Goal: Task Accomplishment & Management: Manage account settings

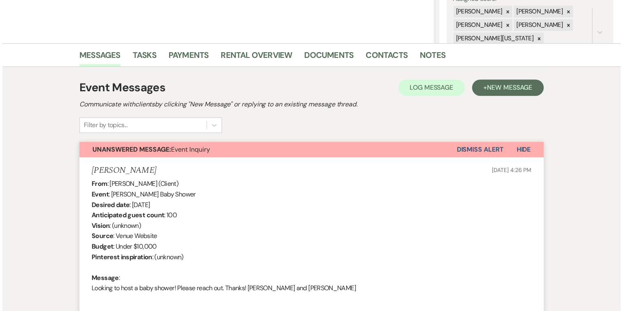
scroll to position [163, 0]
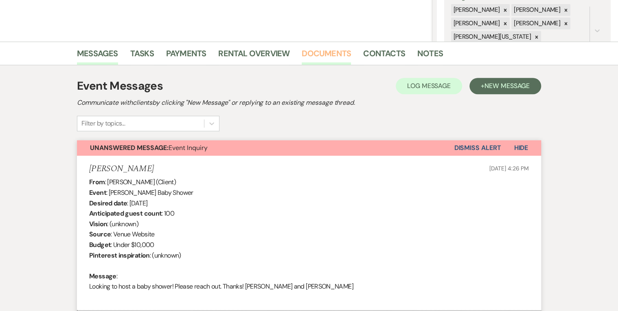
click at [322, 53] on link "Documents" at bounding box center [326, 56] width 49 height 18
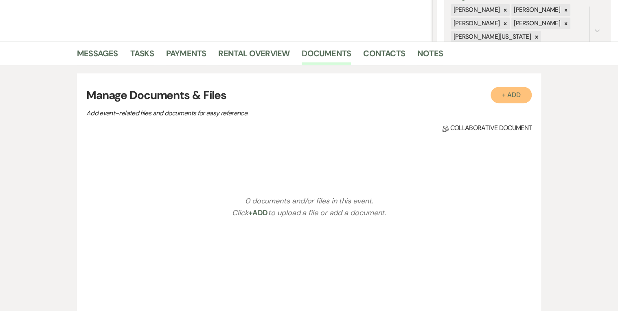
click at [508, 92] on button "+ Add" at bounding box center [511, 95] width 42 height 16
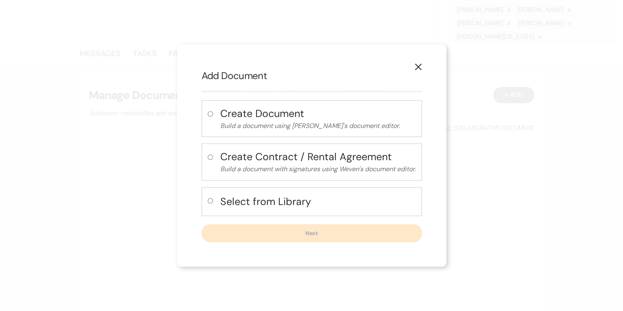
click at [271, 117] on h4 "Create Document" at bounding box center [317, 113] width 195 height 14
radio input "true"
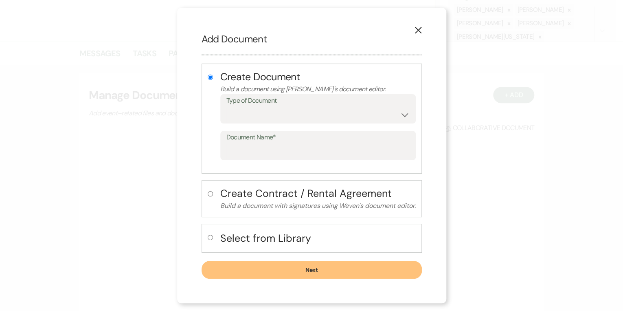
click at [418, 28] on icon "X" at bounding box center [417, 29] width 7 height 7
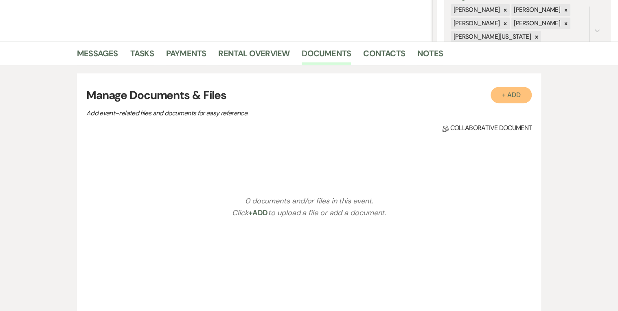
click at [505, 101] on button "+ Add" at bounding box center [511, 95] width 42 height 16
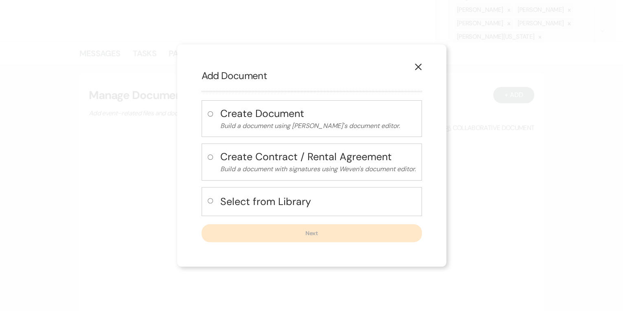
click at [290, 161] on h4 "Create Contract / Rental Agreement" at bounding box center [317, 156] width 195 height 14
radio input "true"
select select "10"
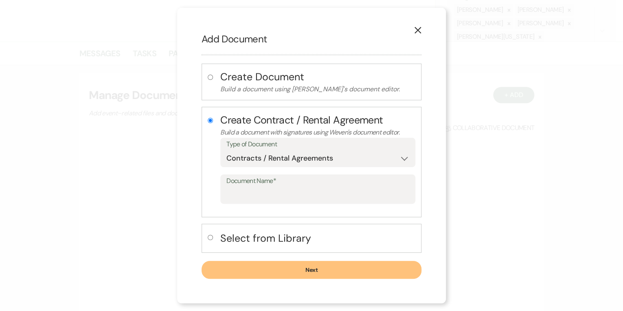
click at [268, 273] on button "Next" at bounding box center [311, 269] width 220 height 18
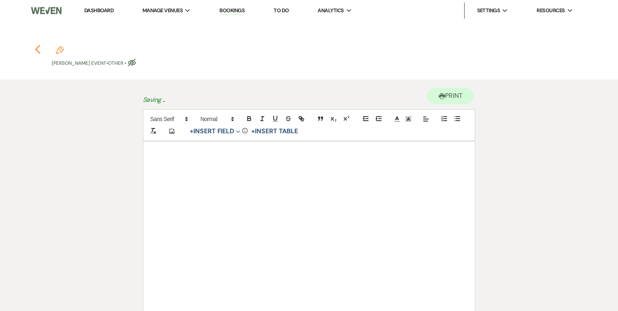
click at [37, 49] on use "button" at bounding box center [37, 49] width 5 height 9
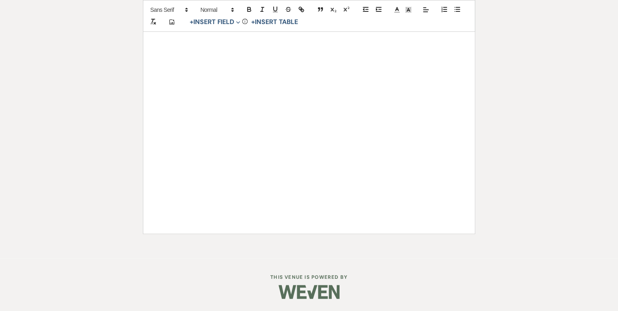
select select "5"
select select "13"
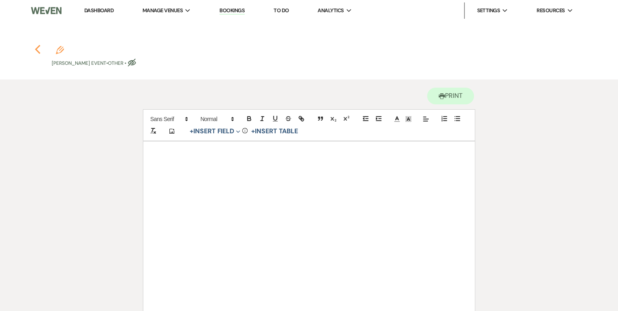
click at [37, 48] on icon "Previous" at bounding box center [38, 49] width 6 height 10
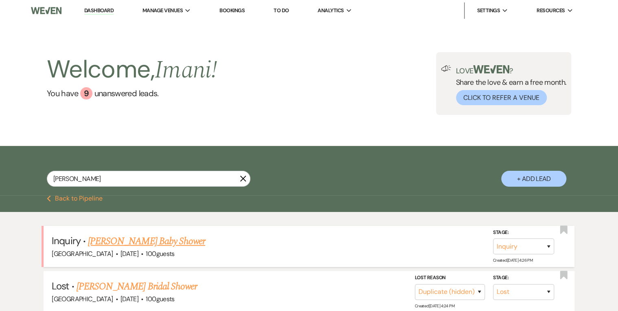
click at [159, 241] on link "[PERSON_NAME] Baby Shower" at bounding box center [146, 241] width 117 height 15
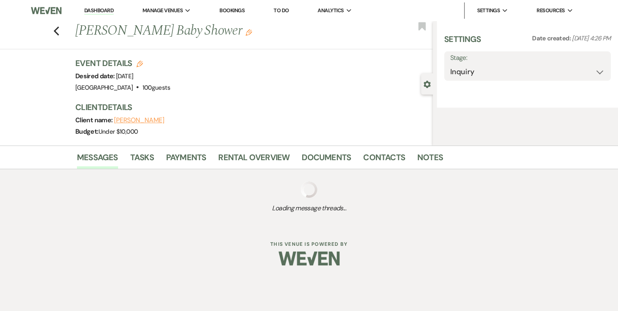
select select "5"
select select "13"
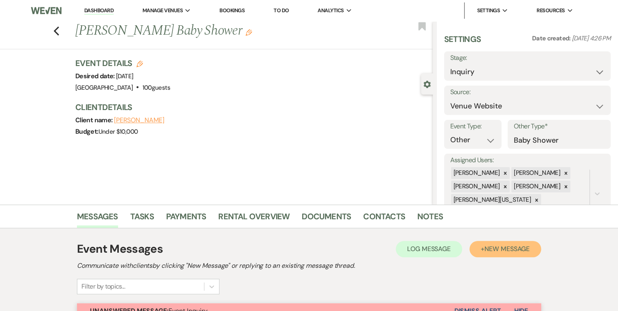
click at [516, 252] on span "New Message" at bounding box center [506, 248] width 45 height 9
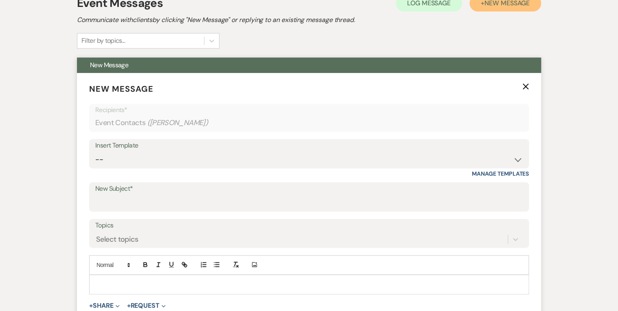
scroll to position [195, 0]
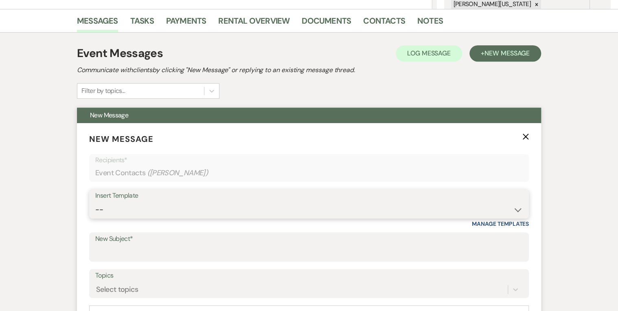
click at [256, 207] on select "-- Inquiry Follow Up Email #2 Contract Sending Template Payment Template Rental…" at bounding box center [308, 209] width 427 height 16
select select "1511"
click at [95, 201] on select "-- Inquiry Follow Up Email #2 Contract Sending Template Payment Template Rental…" at bounding box center [308, 209] width 427 height 16
type input "Booking your event!"
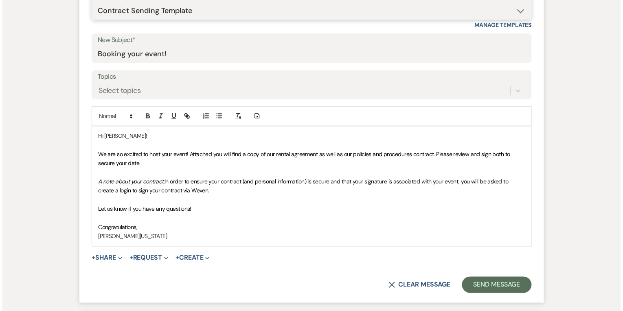
scroll to position [423, 0]
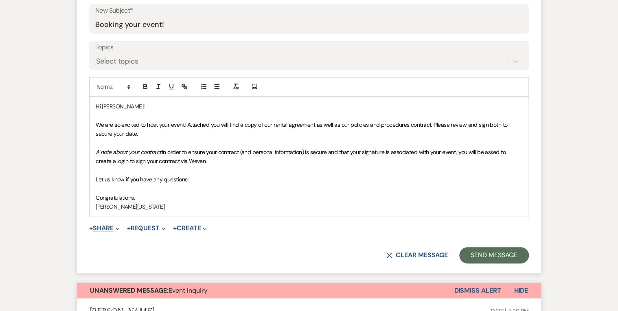
click at [103, 225] on button "+ Share Expand" at bounding box center [104, 228] width 31 height 7
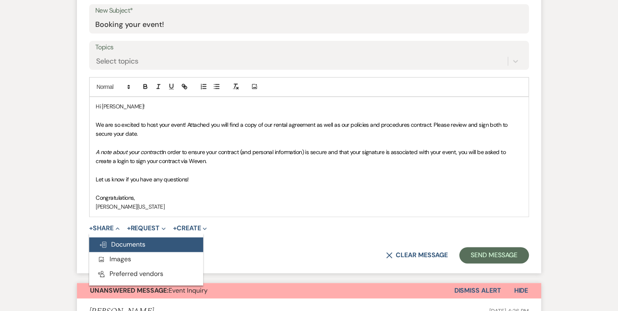
click at [117, 241] on span "Doc Upload Documents" at bounding box center [122, 244] width 46 height 9
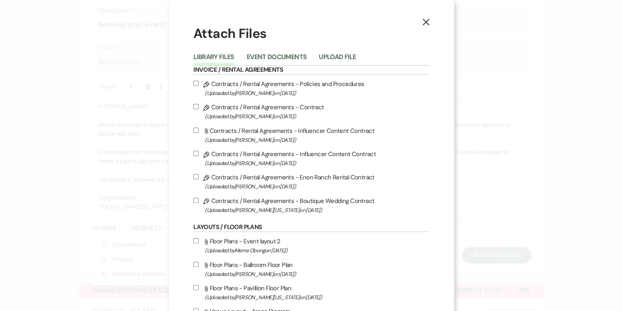
click at [221, 85] on label "Pencil Contracts / Rental Agreements - Policies and Procedures (Uploaded by Cry…" at bounding box center [311, 88] width 236 height 19
click at [199, 85] on input "Pencil Contracts / Rental Agreements - Policies and Procedures (Uploaded by Cry…" at bounding box center [195, 83] width 5 height 5
checkbox input "true"
click at [195, 110] on label "Pencil Contracts / Rental Agreements - Contract (Uploaded by Crystal Carroll on…" at bounding box center [311, 111] width 236 height 19
click at [195, 109] on input "Pencil Contracts / Rental Agreements - Contract (Uploaded by Crystal Carroll on…" at bounding box center [195, 106] width 5 height 5
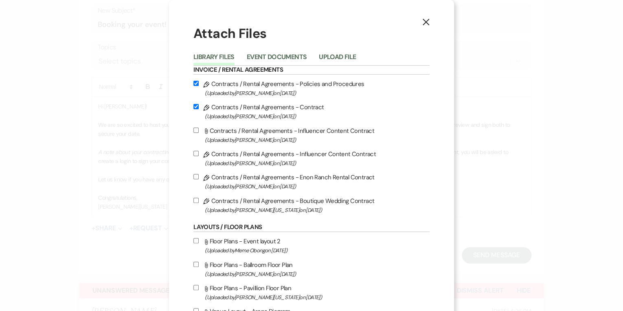
checkbox input "true"
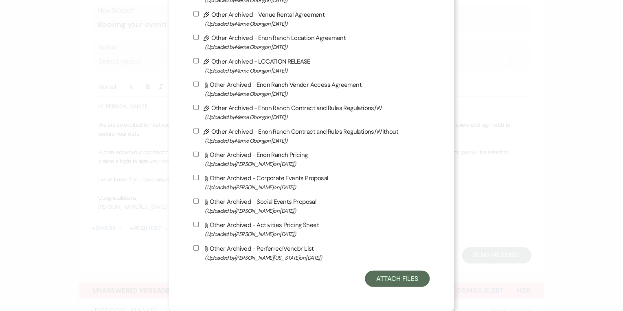
scroll to position [832, 0]
click at [409, 283] on button "Attach Files" at bounding box center [397, 278] width 65 height 16
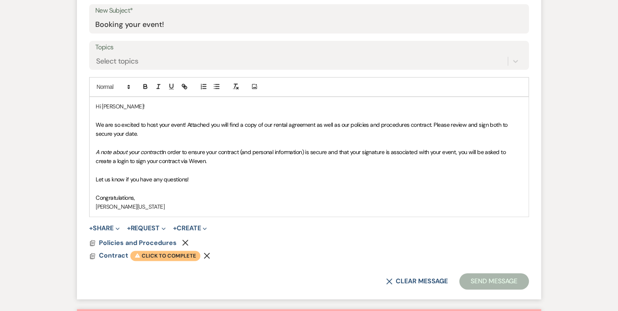
click at [150, 250] on span "Warning Click to complete" at bounding box center [165, 255] width 70 height 11
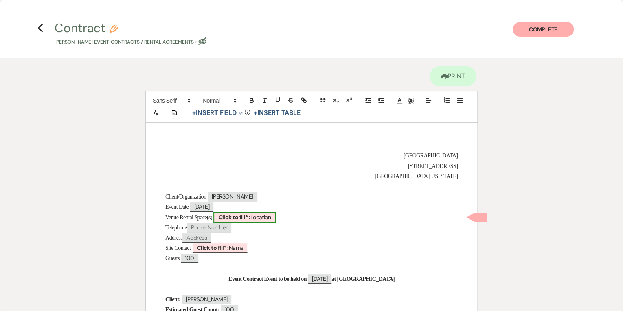
click at [250, 218] on b "Click to fill* :" at bounding box center [234, 216] width 32 height 7
select select "owner"
select select "Location"
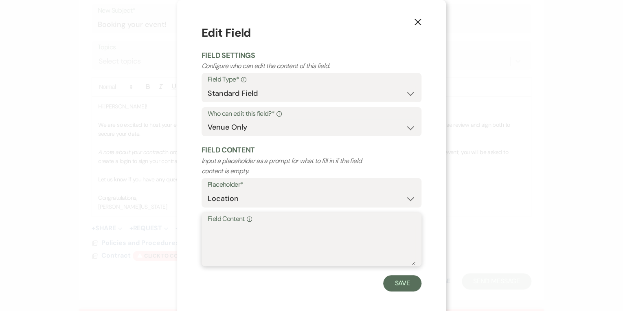
click at [237, 238] on textarea "Field Content Info" at bounding box center [312, 244] width 208 height 41
drag, startPoint x: 237, startPoint y: 238, endPoint x: 196, endPoint y: 233, distance: 41.0
click at [196, 233] on div "X Edit Field Field Settings Configure who can edit the content of this field. F…" at bounding box center [311, 157] width 269 height 315
click at [208, 233] on textarea "Field Content Info" at bounding box center [312, 244] width 208 height 41
paste textarea "Ballroom, Terrace, Pavilion, Green space with Fountain."
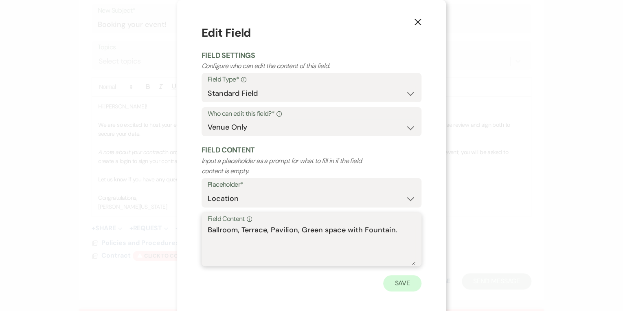
type textarea "Ballroom, Terrace, Pavilion, Green space with Fountain."
click at [399, 278] on button "Save" at bounding box center [402, 283] width 38 height 16
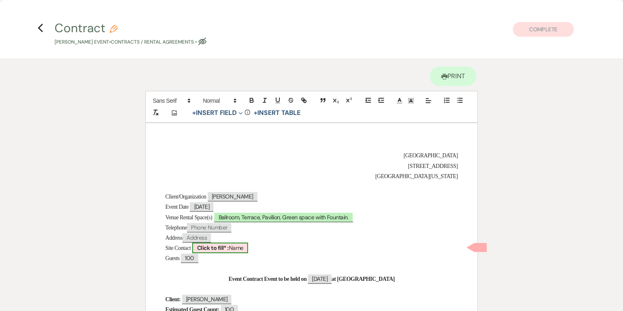
click at [229, 246] on b "Click to fill* :" at bounding box center [213, 247] width 32 height 7
select select "owner"
select select "Name"
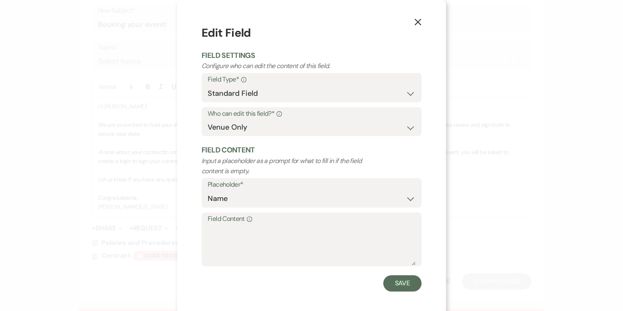
click at [182, 234] on div "X Edit Field Field Settings Configure who can edit the content of this field. F…" at bounding box center [311, 157] width 269 height 315
click at [153, 228] on div "X Edit Field Field Settings Configure who can edit the content of this field. F…" at bounding box center [311, 155] width 623 height 311
click at [417, 17] on button "X" at bounding box center [417, 22] width 12 height 14
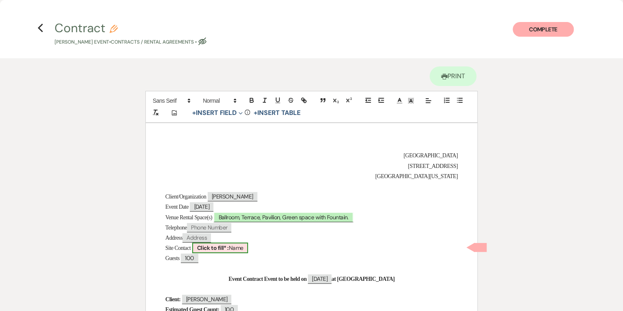
click at [229, 245] on b "Click to fill* :" at bounding box center [213, 247] width 32 height 7
select select "owner"
select select "Name"
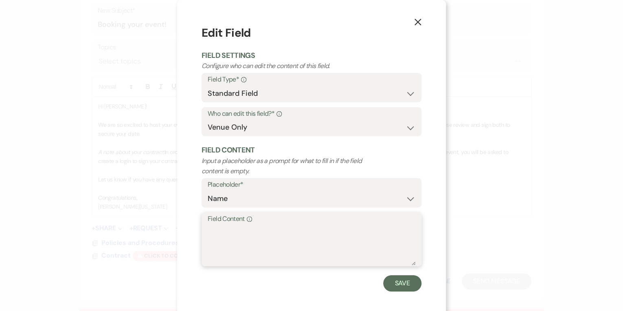
click at [234, 240] on textarea "Field Content Info" at bounding box center [312, 244] width 208 height 41
type textarea "Imani Washington"
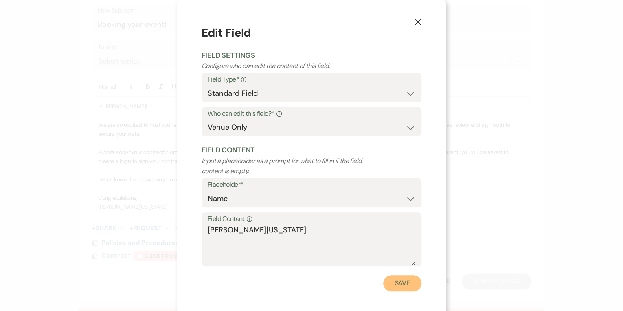
click at [398, 288] on button "Save" at bounding box center [402, 283] width 38 height 16
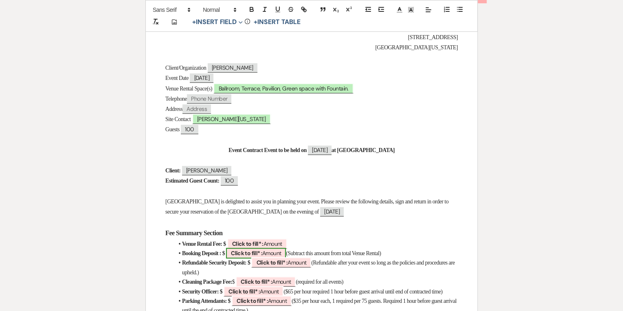
scroll to position [130, 0]
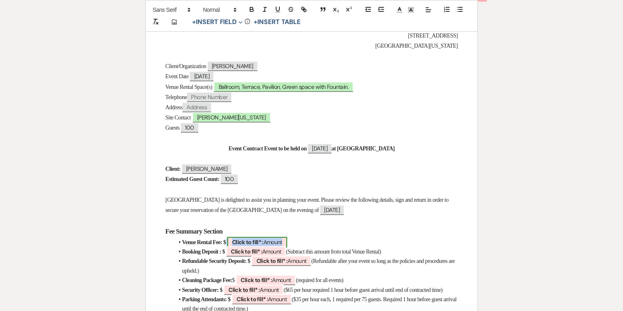
click at [263, 241] on b "Click to fill* :" at bounding box center [247, 241] width 31 height 7
select select "owner"
select select "Amount"
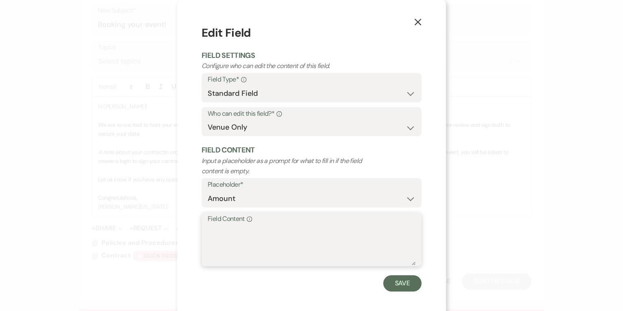
click at [219, 243] on textarea "Field Content Info" at bounding box center [312, 244] width 208 height 41
type textarea "4,500"
click at [393, 283] on button "Save" at bounding box center [402, 283] width 38 height 16
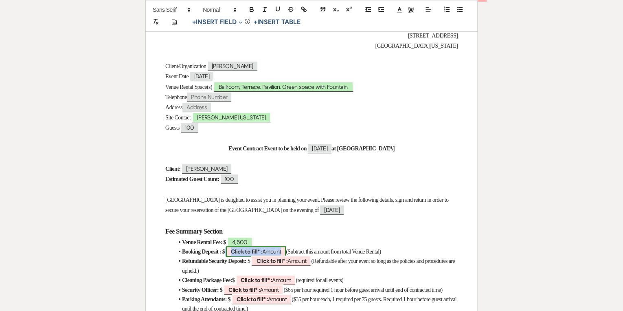
click at [276, 249] on span "Click to fill* : Amount" at bounding box center [256, 251] width 60 height 11
select select "owner"
select select "Amount"
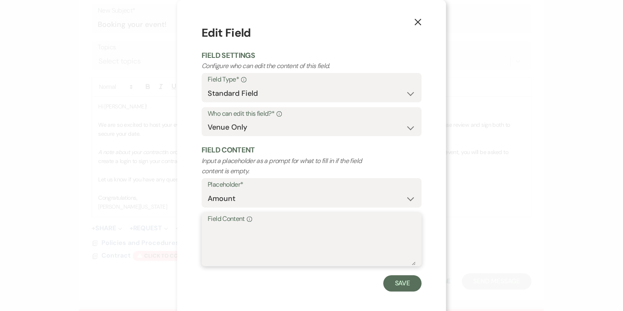
click at [269, 248] on textarea "Field Content Info" at bounding box center [312, 244] width 208 height 41
type textarea "650"
click at [412, 282] on button "Save" at bounding box center [402, 283] width 38 height 16
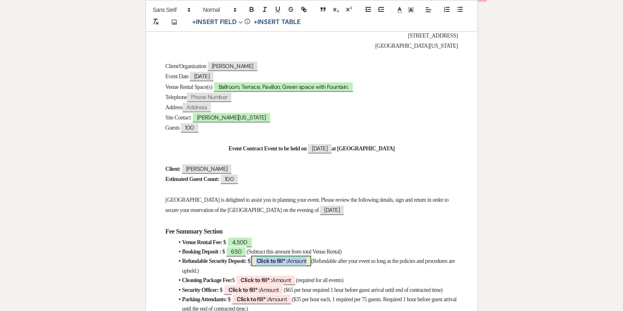
click at [304, 258] on span "Click to fill* : Amount" at bounding box center [281, 260] width 60 height 11
select select "owner"
select select "Amount"
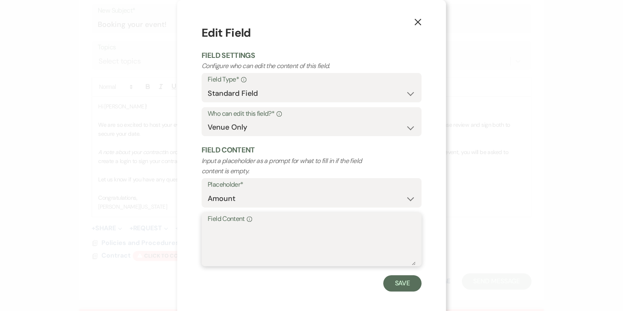
click at [305, 252] on textarea "Field Content Info" at bounding box center [312, 244] width 208 height 41
type textarea "650"
click at [403, 287] on button "Save" at bounding box center [402, 283] width 38 height 16
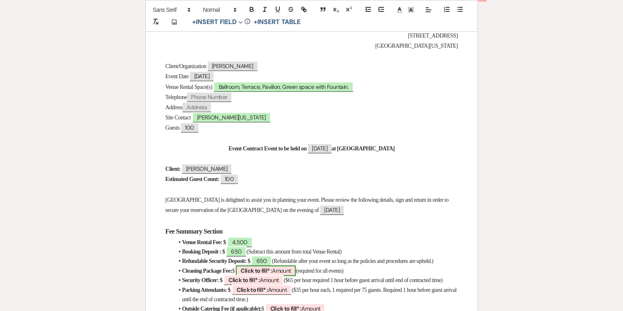
click at [288, 276] on span "Click to fill* : Amount" at bounding box center [266, 270] width 60 height 11
select select "owner"
select select "Amount"
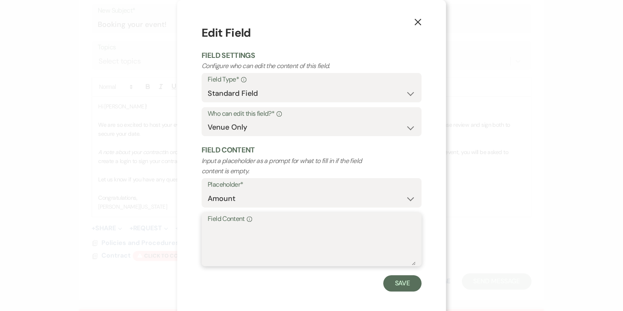
click at [312, 230] on textarea "Field Content Info" at bounding box center [312, 244] width 208 height 41
type textarea "750"
click at [396, 287] on button "Save" at bounding box center [402, 283] width 38 height 16
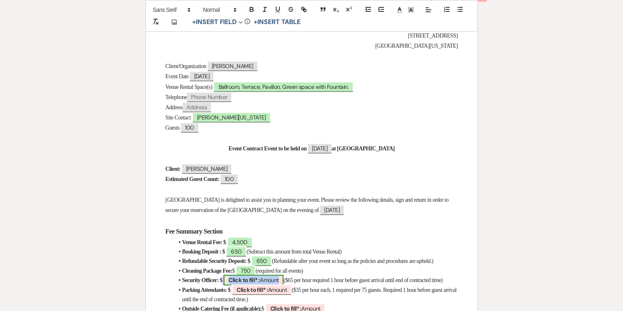
click at [260, 283] on b "Click to fill* :" at bounding box center [243, 279] width 31 height 7
select select "owner"
select select "Amount"
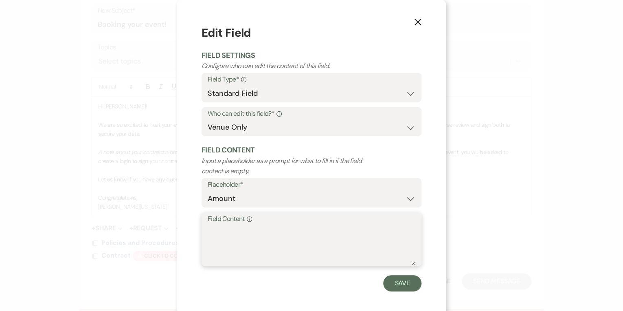
click at [243, 245] on textarea "Field Content Info" at bounding box center [312, 244] width 208 height 41
type textarea "TBD"
click at [387, 279] on button "Save" at bounding box center [402, 283] width 38 height 16
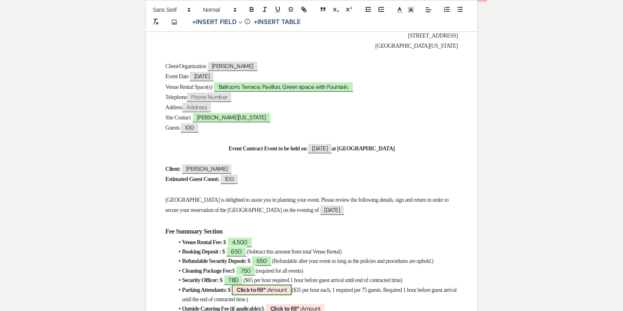
click at [268, 293] on b "Click to fill* :" at bounding box center [251, 289] width 31 height 7
select select "owner"
select select "Amount"
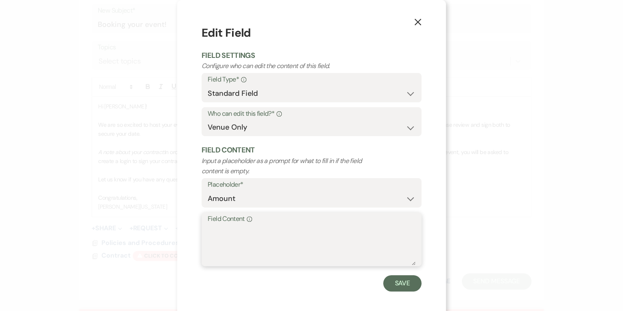
click at [272, 231] on textarea "Field Content Info" at bounding box center [312, 244] width 208 height 41
type textarea "TBD"
click at [400, 288] on button "Save" at bounding box center [402, 283] width 38 height 16
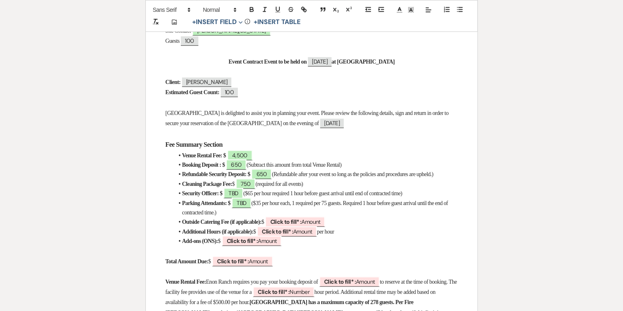
scroll to position [293, 0]
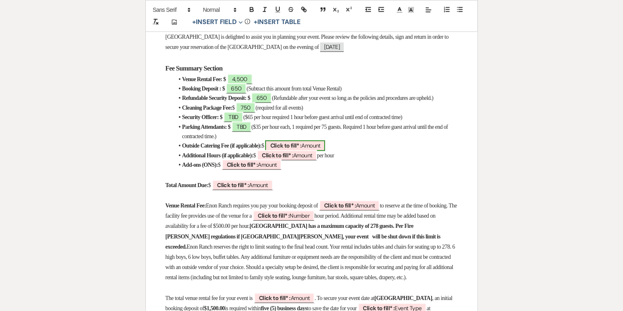
click at [321, 151] on span "Click to fill* : Amount" at bounding box center [295, 145] width 60 height 11
select select "owner"
select select "Amount"
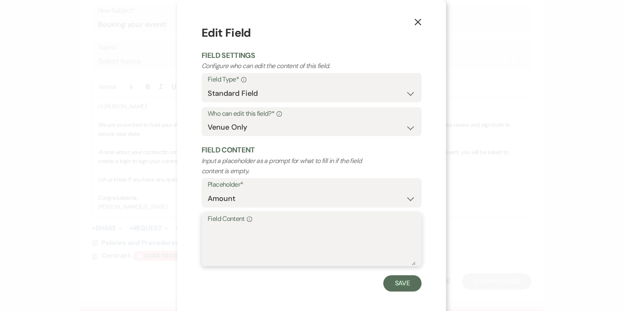
click at [220, 225] on textarea "Field Content Info" at bounding box center [312, 244] width 208 height 41
type textarea "N/A"
click at [407, 285] on button "Save" at bounding box center [402, 283] width 38 height 16
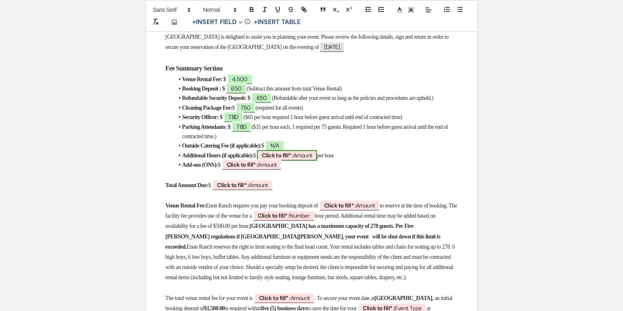
click at [293, 159] on b "Click to fill* :" at bounding box center [277, 154] width 31 height 7
select select "owner"
select select "Amount"
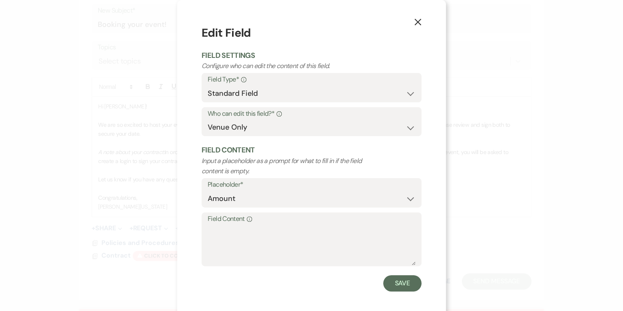
click at [270, 219] on label "Field Content Info" at bounding box center [312, 219] width 208 height 12
click at [270, 224] on textarea "Field Content Info" at bounding box center [312, 244] width 208 height 41
type textarea "N/A"
click at [408, 286] on button "Save" at bounding box center [402, 283] width 38 height 16
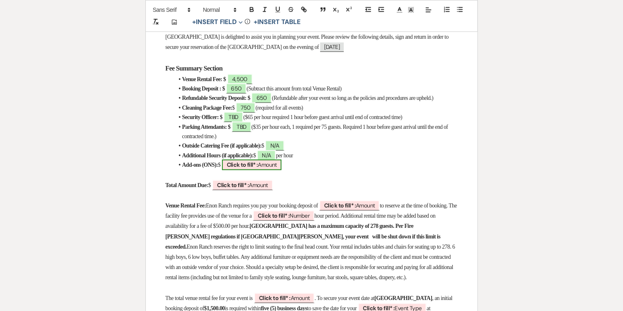
click at [252, 168] on b "Click to fill* :" at bounding box center [242, 164] width 31 height 7
select select "owner"
select select "Amount"
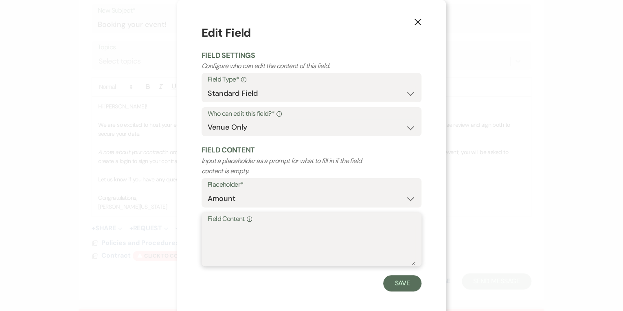
click at [262, 231] on textarea "Field Content Info" at bounding box center [312, 244] width 208 height 41
type textarea "N/A"
click at [399, 286] on button "Save" at bounding box center [402, 283] width 38 height 16
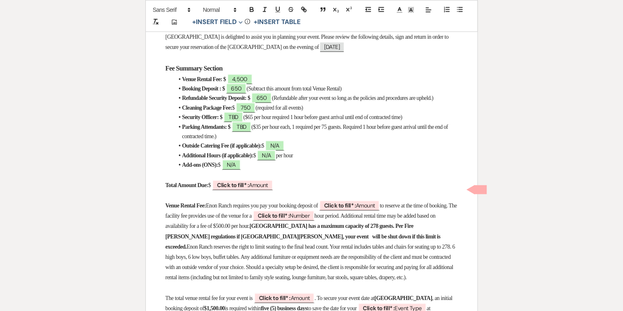
click at [260, 195] on p at bounding box center [311, 195] width 292 height 10
click at [262, 190] on span "Click to fill* : Amount" at bounding box center [242, 184] width 61 height 11
select select "owner"
select select "Amount"
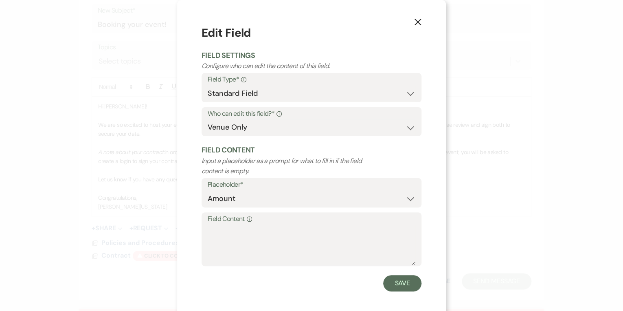
click at [136, 185] on div "X Edit Field Field Settings Configure who can edit the content of this field. F…" at bounding box center [311, 155] width 623 height 311
click at [416, 19] on icon "X" at bounding box center [417, 21] width 7 height 7
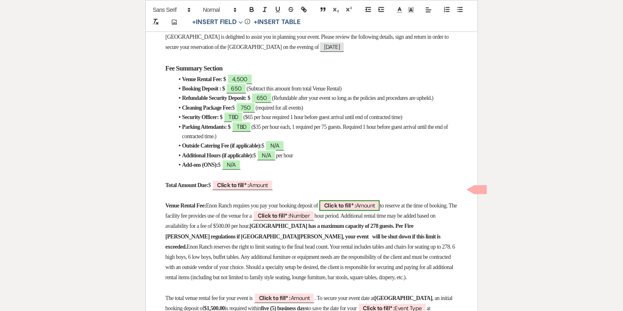
click at [380, 210] on span "Click to fill* : Amount" at bounding box center [349, 205] width 61 height 11
select select "owner"
select select "Amount"
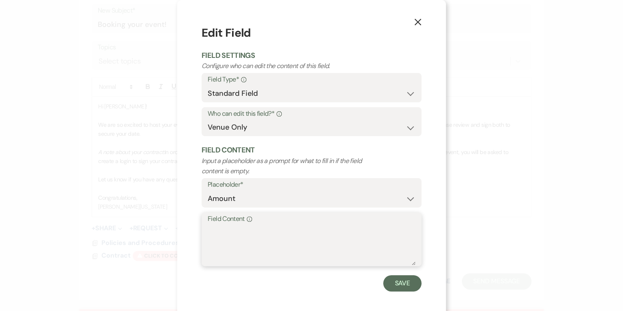
click at [334, 230] on textarea "Field Content Info" at bounding box center [312, 244] width 208 height 41
type textarea "4,500"
click at [391, 287] on button "Save" at bounding box center [402, 283] width 38 height 16
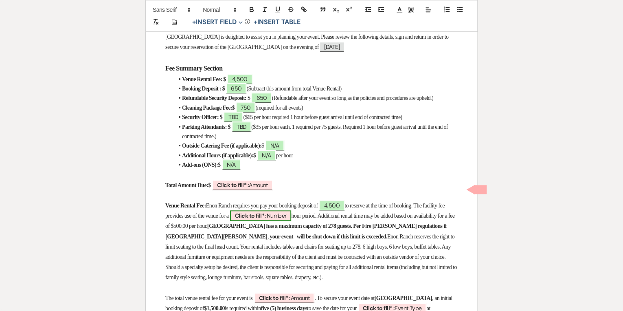
click at [291, 220] on span "Click to fill* : Number" at bounding box center [260, 215] width 61 height 11
select select "owner"
select select "Number"
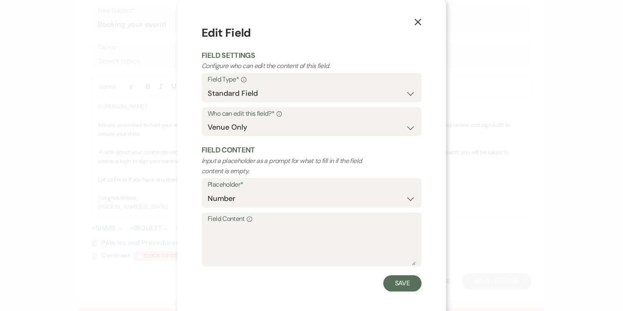
click at [235, 220] on label "Field Content Info" at bounding box center [312, 219] width 208 height 12
click at [235, 224] on textarea "Field Content Info" at bounding box center [312, 244] width 208 height 41
type textarea "7"
click at [395, 282] on button "Save" at bounding box center [402, 283] width 38 height 16
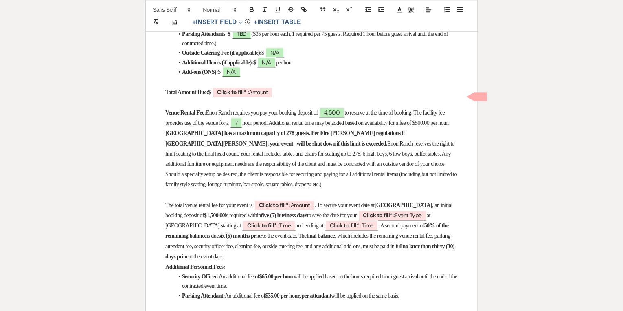
scroll to position [391, 0]
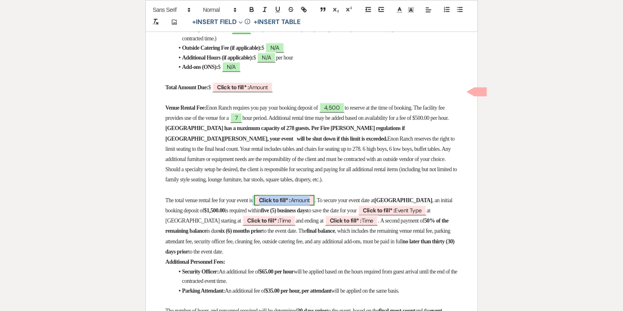
click at [309, 203] on span "Click to fill* : Amount" at bounding box center [284, 200] width 61 height 11
select select "owner"
select select "Amount"
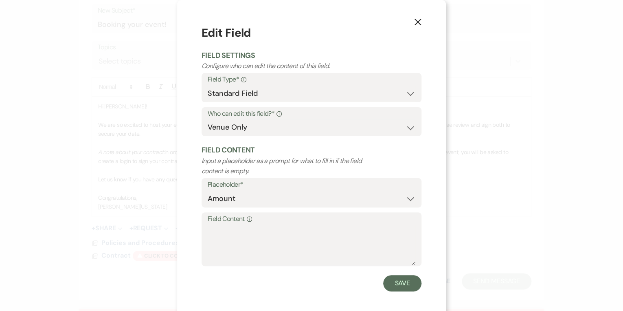
click at [301, 221] on label "Field Content Info" at bounding box center [312, 219] width 208 height 12
click at [301, 224] on textarea "Field Content Info" at bounding box center [312, 244] width 208 height 41
type textarea "4,500"
click at [401, 276] on button "Save" at bounding box center [402, 283] width 38 height 16
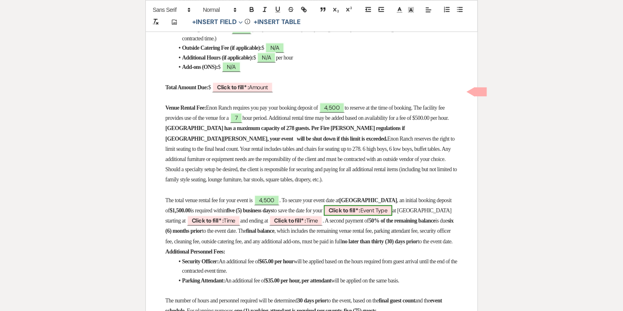
click at [392, 215] on span "Click to fill* : Event Type" at bounding box center [358, 210] width 68 height 11
select select "owner"
select select "custom_placeholder"
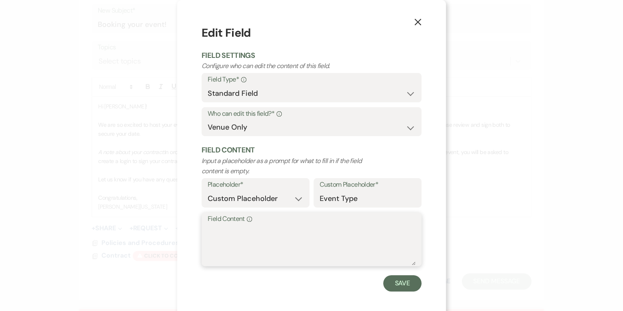
click at [278, 233] on textarea "Field Content Info" at bounding box center [312, 244] width 208 height 41
type textarea "Baby Shower"
click at [383, 285] on button "Save" at bounding box center [402, 283] width 38 height 16
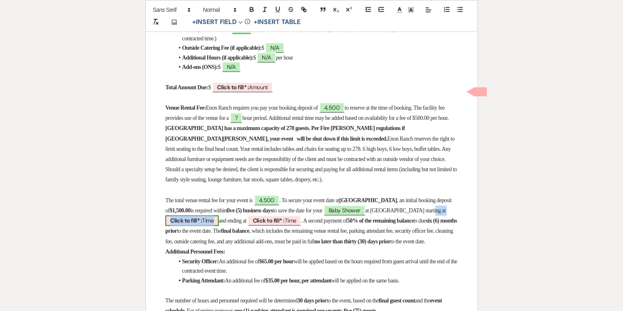
click at [208, 224] on span "Click to fill* : Time" at bounding box center [191, 220] width 53 height 11
select select "owner"
select select "Time"
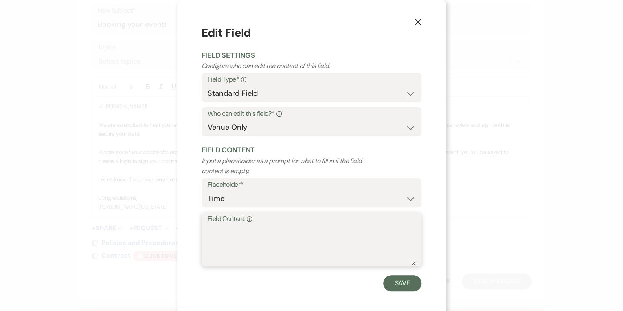
click at [223, 230] on textarea "Field Content Info" at bounding box center [312, 244] width 208 height 41
type textarea "4pm"
click at [396, 280] on button "Save" at bounding box center [402, 283] width 38 height 16
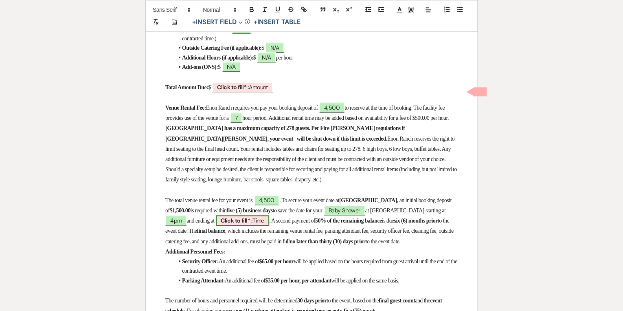
click at [262, 225] on span "Click to fill* : Time" at bounding box center [242, 220] width 53 height 11
select select "owner"
select select "Time"
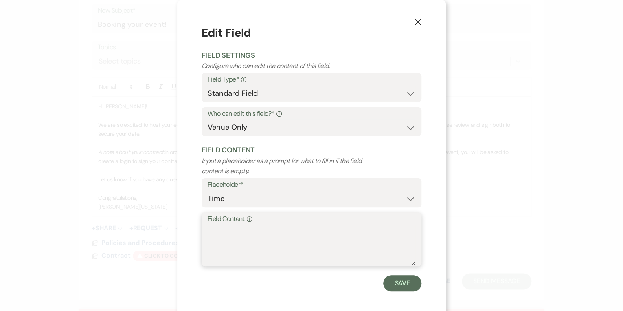
click at [270, 227] on textarea "Field Content Info" at bounding box center [312, 244] width 208 height 41
type textarea "11pm"
click at [389, 281] on button "Save" at bounding box center [402, 283] width 38 height 16
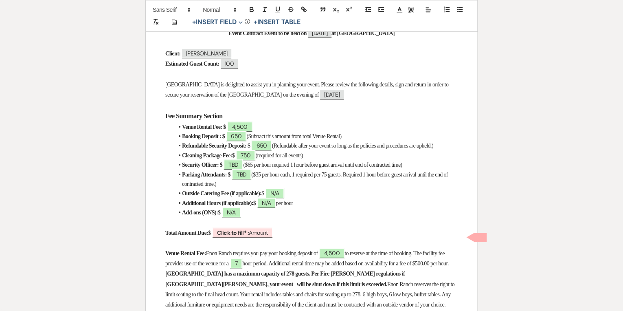
scroll to position [260, 0]
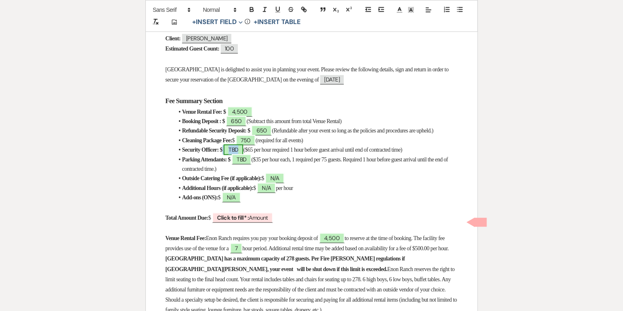
click at [242, 155] on span "TBD" at bounding box center [233, 149] width 20 height 11
select select "owner"
select select "Amount"
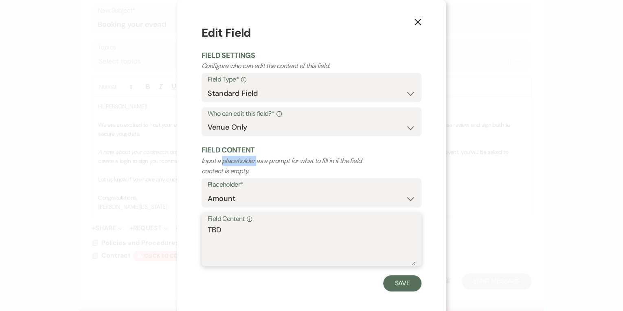
click at [208, 230] on textarea "TBD" at bounding box center [312, 244] width 208 height 41
type textarea "v"
type textarea "n"
type textarea "N/A"
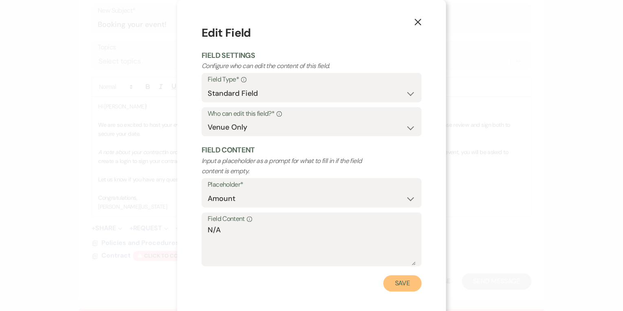
click at [402, 282] on button "Save" at bounding box center [402, 283] width 38 height 16
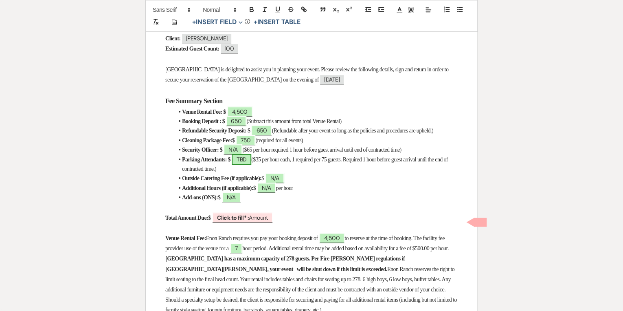
click at [248, 162] on span "TBD" at bounding box center [242, 159] width 20 height 11
select select "owner"
select select "Amount"
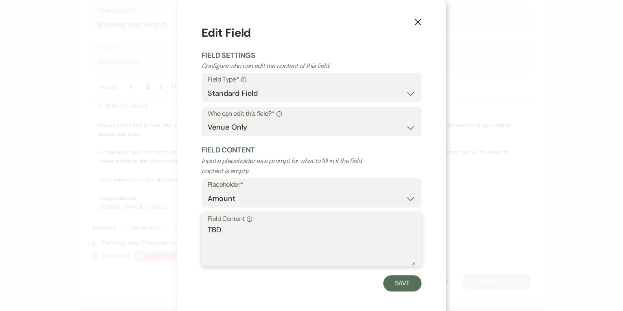
click at [214, 228] on textarea "TBD" at bounding box center [312, 244] width 208 height 41
type textarea "N/A"
click at [404, 279] on button "Save" at bounding box center [402, 283] width 38 height 16
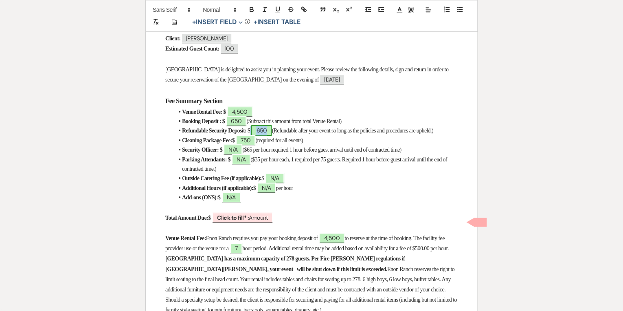
click at [269, 127] on span "650" at bounding box center [261, 130] width 20 height 11
select select "owner"
select select "Amount"
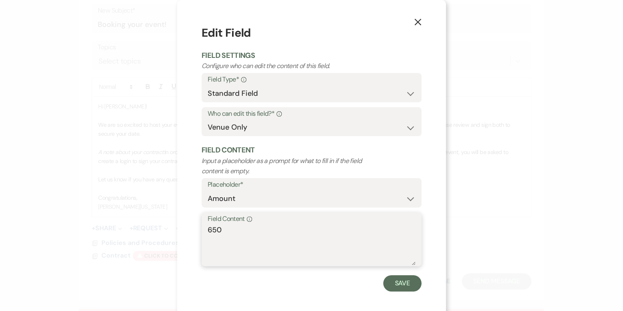
click at [215, 229] on textarea "650" at bounding box center [312, 244] width 208 height 41
type textarea "6"
type textarea "500"
click at [389, 282] on button "Save" at bounding box center [402, 283] width 38 height 16
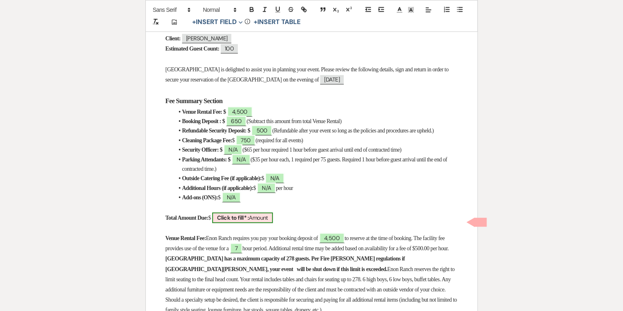
click at [249, 221] on b "Click to fill* :" at bounding box center [233, 217] width 32 height 7
select select "owner"
select select "Amount"
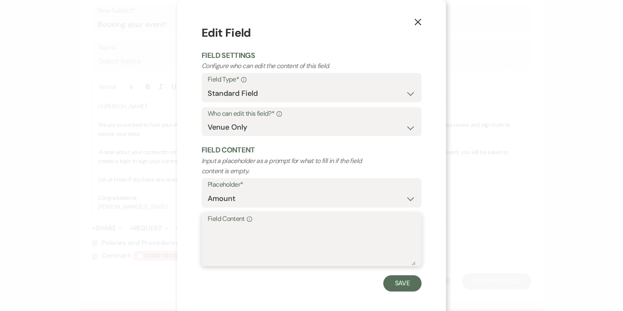
click at [249, 248] on textarea "Field Content Info" at bounding box center [312, 244] width 208 height 41
click at [486, 266] on div "X Edit Field Field Settings Configure who can edit the content of this field. F…" at bounding box center [311, 155] width 623 height 311
click at [410, 285] on button "Save" at bounding box center [402, 283] width 38 height 16
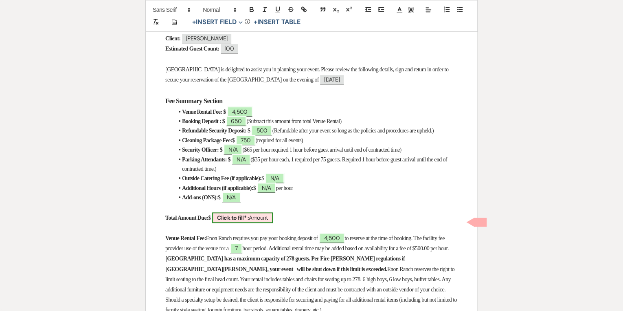
click at [265, 223] on span "Click to fill* : Amount" at bounding box center [242, 217] width 61 height 11
select select "owner"
select select "Amount"
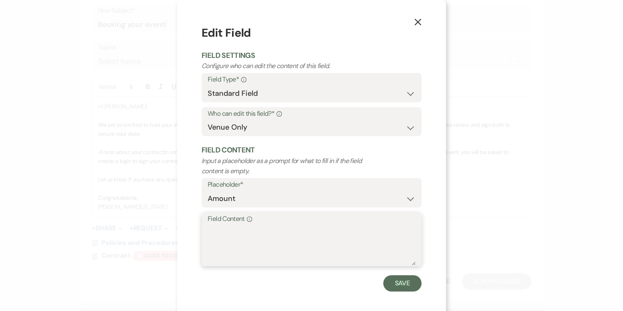
click at [263, 229] on textarea "Field Content Info" at bounding box center [312, 244] width 208 height 41
type textarea "5,000"
click at [402, 286] on button "Save" at bounding box center [402, 283] width 38 height 16
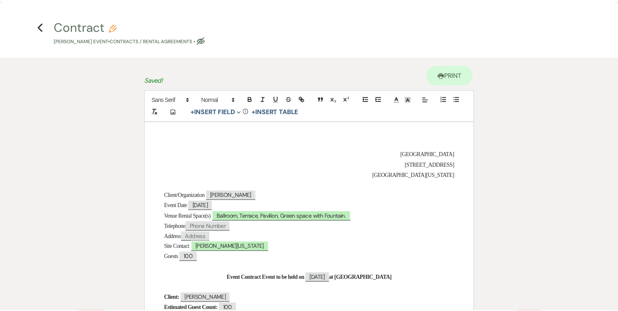
scroll to position [0, 0]
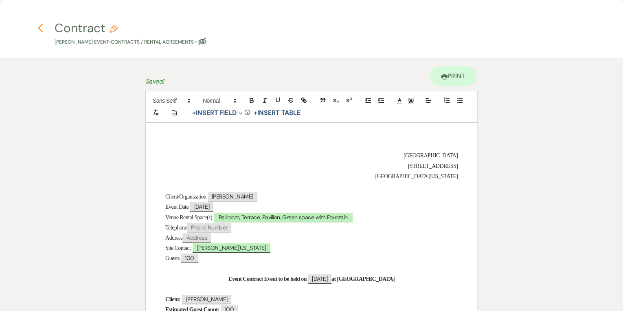
click at [42, 24] on use "button" at bounding box center [39, 28] width 5 height 9
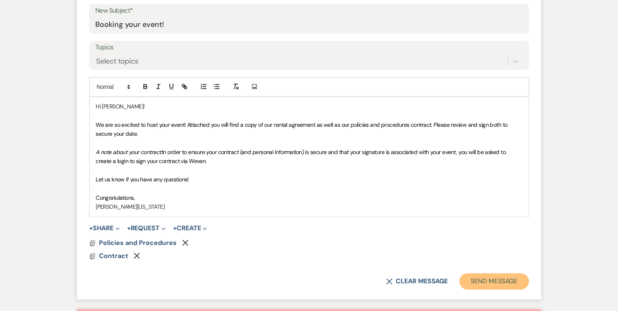
click at [473, 277] on button "Send Message" at bounding box center [494, 281] width 70 height 16
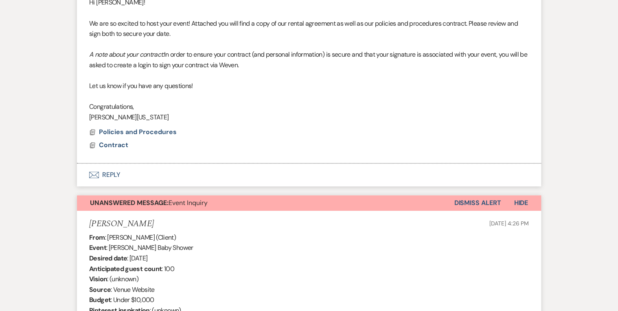
scroll to position [349, 0]
click at [482, 197] on button "Dismiss Alert" at bounding box center [477, 202] width 47 height 15
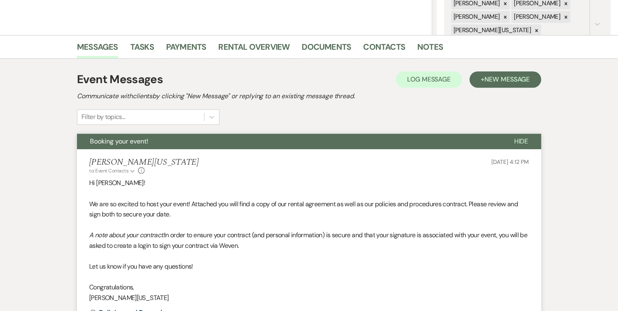
scroll to position [154, 0]
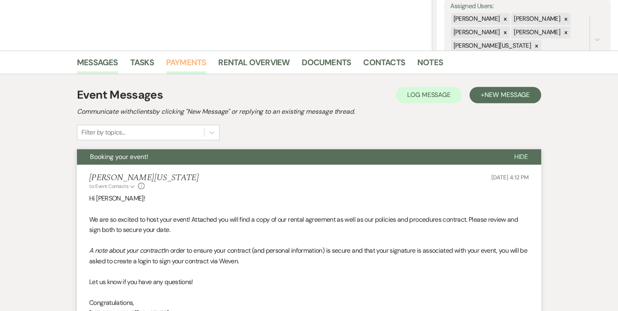
click at [190, 63] on link "Payments" at bounding box center [186, 65] width 40 height 18
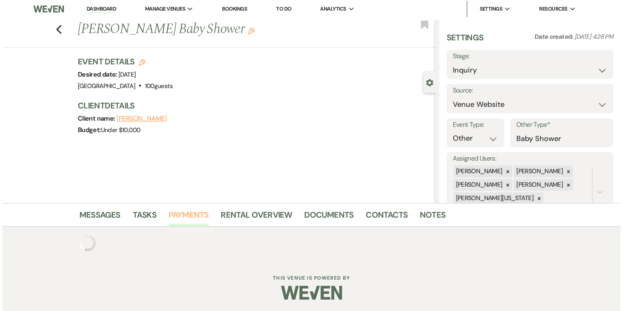
scroll to position [154, 0]
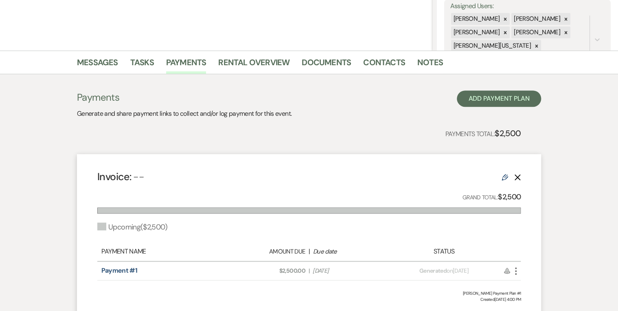
click at [514, 271] on icon "More" at bounding box center [516, 271] width 10 height 10
click at [527, 281] on button "Attach File Attach to Message" at bounding box center [552, 287] width 82 height 14
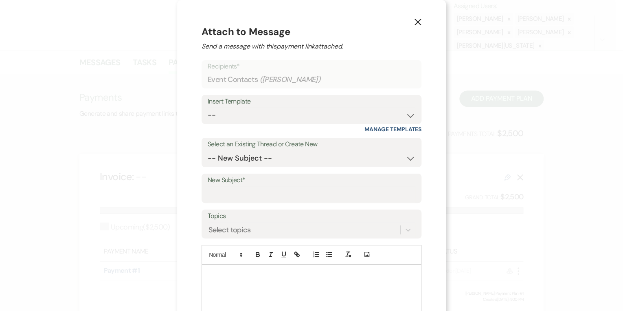
scroll to position [42, 0]
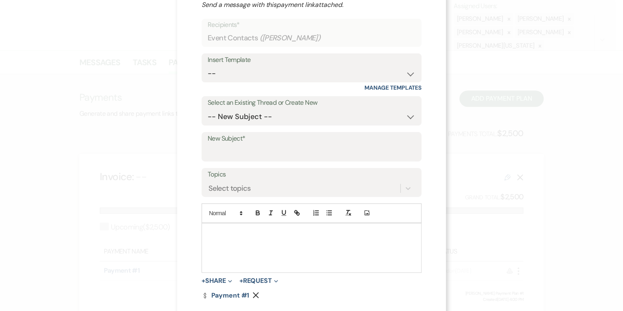
click at [242, 65] on div "Insert Template" at bounding box center [312, 60] width 208 height 12
click at [241, 70] on select "-- Inquiry Follow Up Email #2 Contract Sending Template Payment Template Rental…" at bounding box center [312, 74] width 208 height 16
select select "1562"
click at [208, 66] on select "-- Inquiry Follow Up Email #2 Contract Sending Template Payment Template Rental…" at bounding box center [312, 74] width 208 height 16
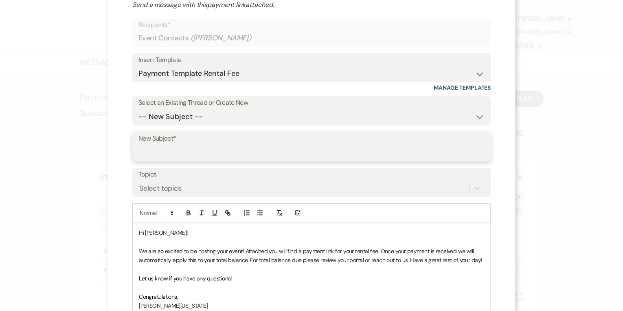
click at [162, 156] on input "New Subject*" at bounding box center [311, 152] width 346 height 16
type input "Payment Due"
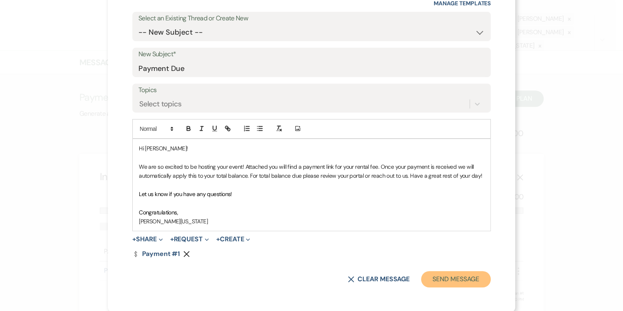
click at [459, 282] on button "Send Message" at bounding box center [456, 279] width 70 height 16
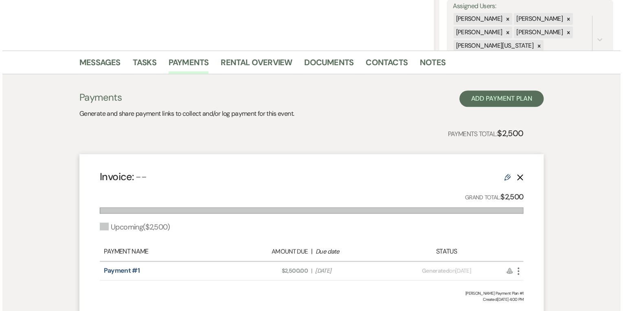
scroll to position [0, 0]
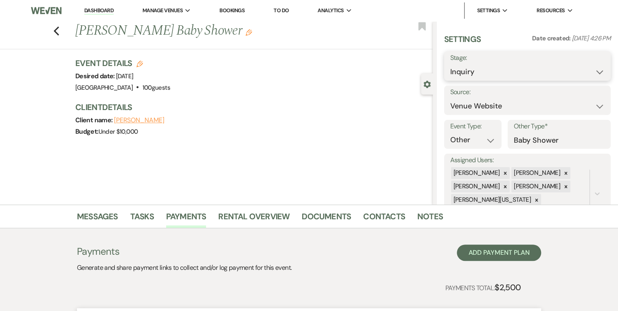
click at [473, 67] on select "Inquiry Follow Up Tour Requested Tour Confirmed Toured Proposal Sent Booked Lost" at bounding box center [527, 72] width 154 height 16
select select "7"
click at [450, 64] on select "Inquiry Follow Up Tour Requested Tour Confirmed Toured Proposal Sent Booked Lost" at bounding box center [527, 72] width 154 height 16
click at [583, 70] on button "Save" at bounding box center [593, 66] width 35 height 16
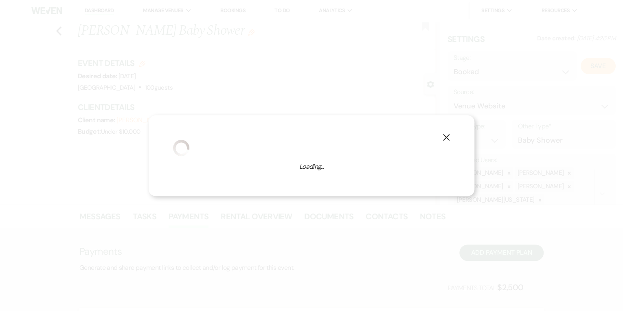
select select "13"
select select "637"
select select "false"
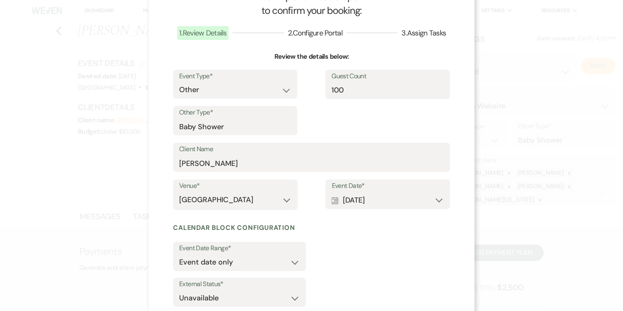
scroll to position [85, 0]
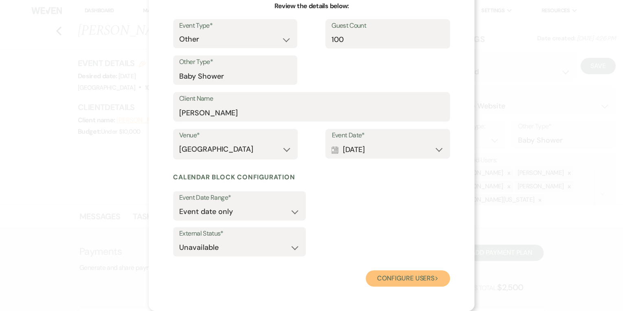
click at [388, 276] on button "Configure users Next" at bounding box center [407, 278] width 84 height 16
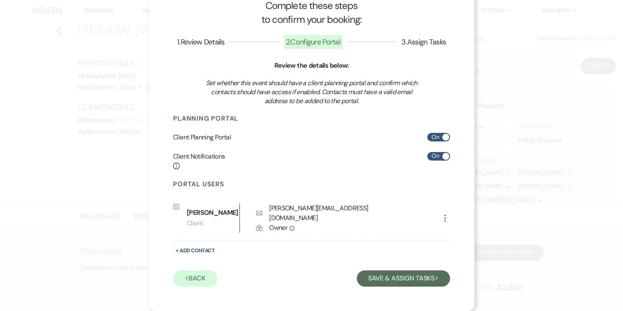
scroll to position [18, 0]
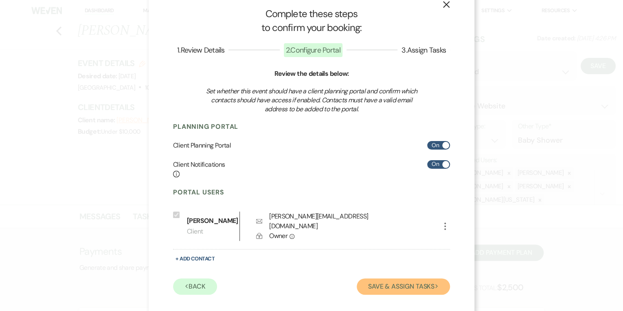
click at [376, 278] on button "Save & Assign Tasks Next" at bounding box center [403, 286] width 93 height 16
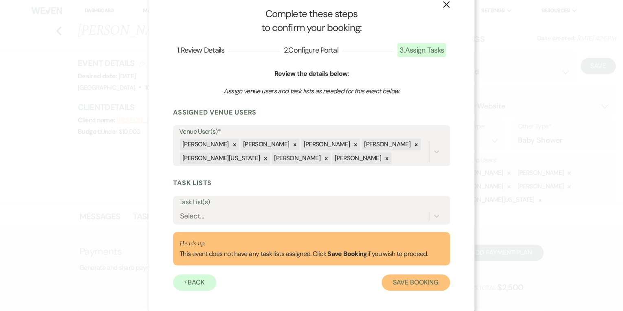
click at [397, 284] on button "Save Booking" at bounding box center [415, 282] width 68 height 16
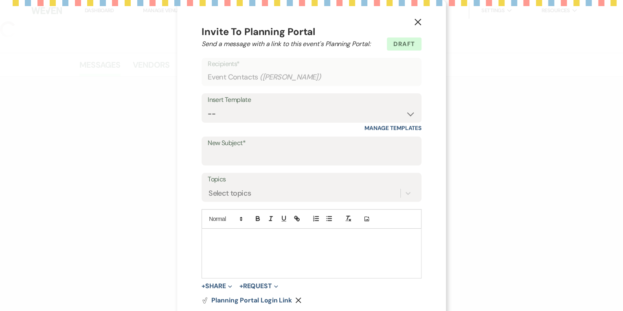
select select "5"
select select "13"
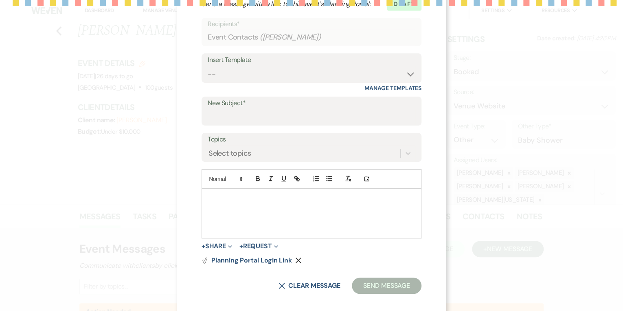
scroll to position [47, 0]
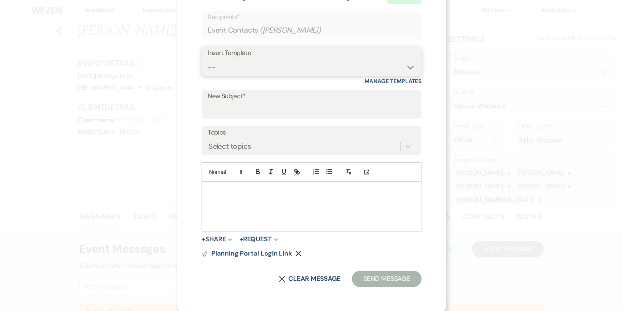
click at [243, 63] on select "-- Inquiry Follow Up Email #2 Contract Sending Template Payment Template Rental…" at bounding box center [312, 67] width 208 height 16
click at [427, 55] on div "X Invite To Planning Portal Send a message with a link to this event's Planning…" at bounding box center [311, 132] width 269 height 358
click at [273, 69] on select "-- Inquiry Follow Up Email #2 Contract Sending Template Payment Template Rental…" at bounding box center [312, 67] width 208 height 16
click at [264, 59] on select "-- Inquiry Follow Up Email #2 Contract Sending Template Payment Template Rental…" at bounding box center [312, 67] width 208 height 16
click at [202, 192] on div at bounding box center [311, 206] width 219 height 49
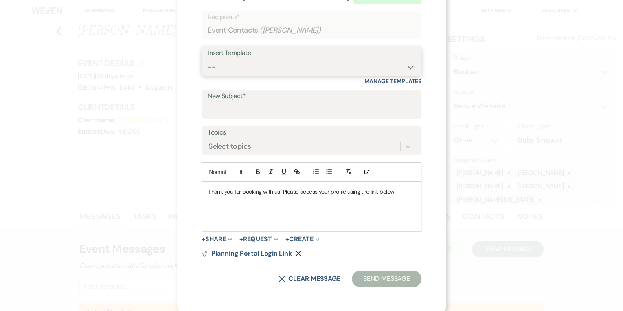
click at [226, 62] on select "-- Inquiry Follow Up Email #2 Contract Sending Template Payment Template Rental…" at bounding box center [312, 67] width 208 height 16
click at [177, 108] on div "X Invite To Planning Portal Send a message with a link to this event's Planning…" at bounding box center [311, 132] width 269 height 358
click at [209, 109] on input "New Subject*" at bounding box center [312, 110] width 208 height 16
type input "Booked!"
click at [366, 281] on button "Send Message" at bounding box center [387, 278] width 70 height 16
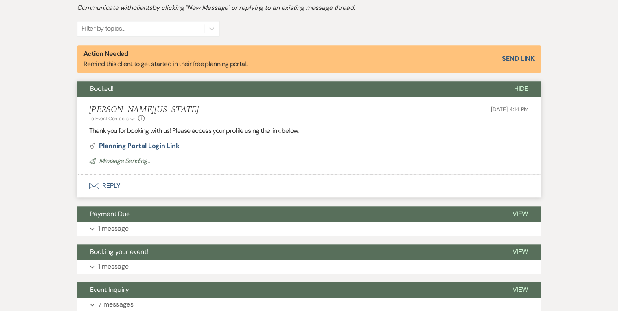
scroll to position [260, 0]
